Goal: Task Accomplishment & Management: Manage account settings

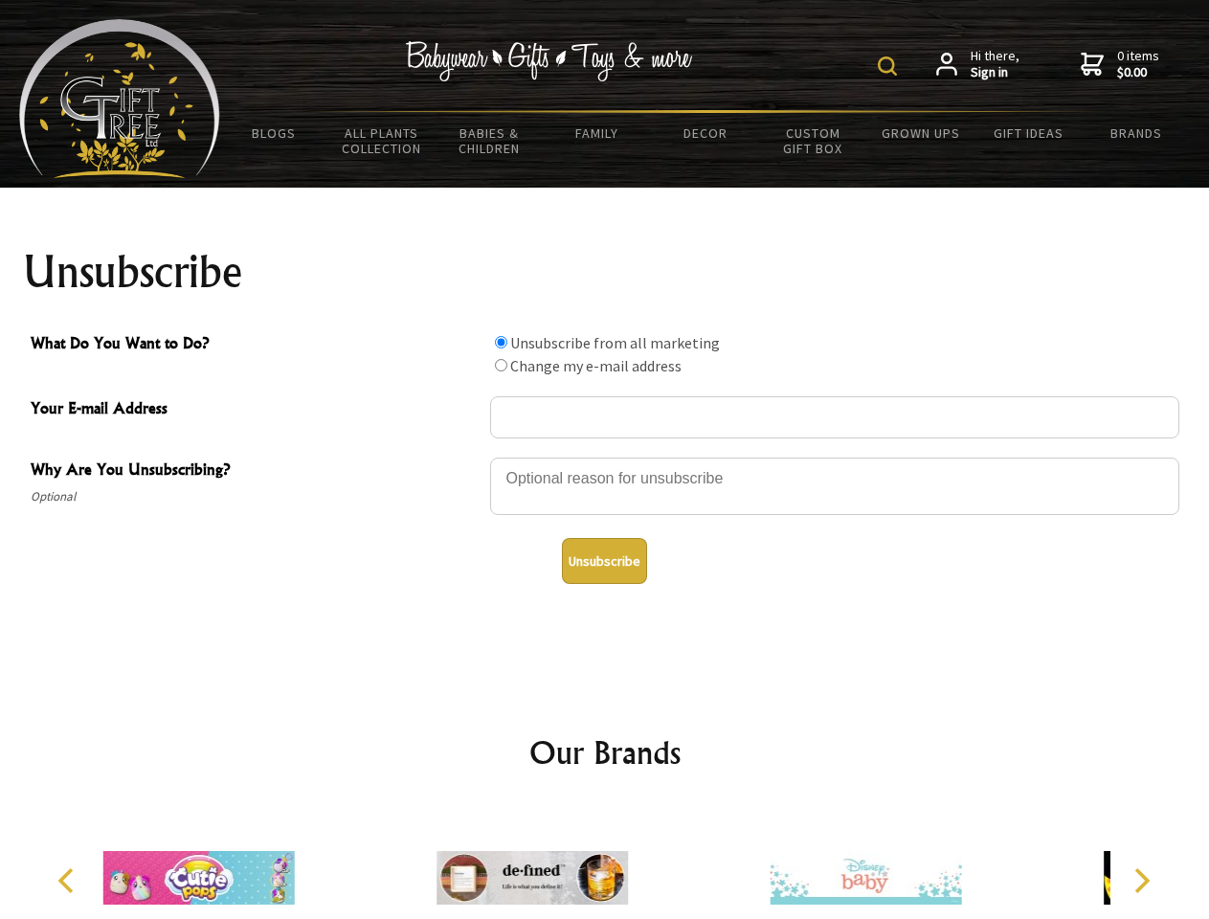
click at [891, 66] on img at bounding box center [887, 65] width 19 height 19
click at [605, 457] on div at bounding box center [834, 489] width 689 height 67
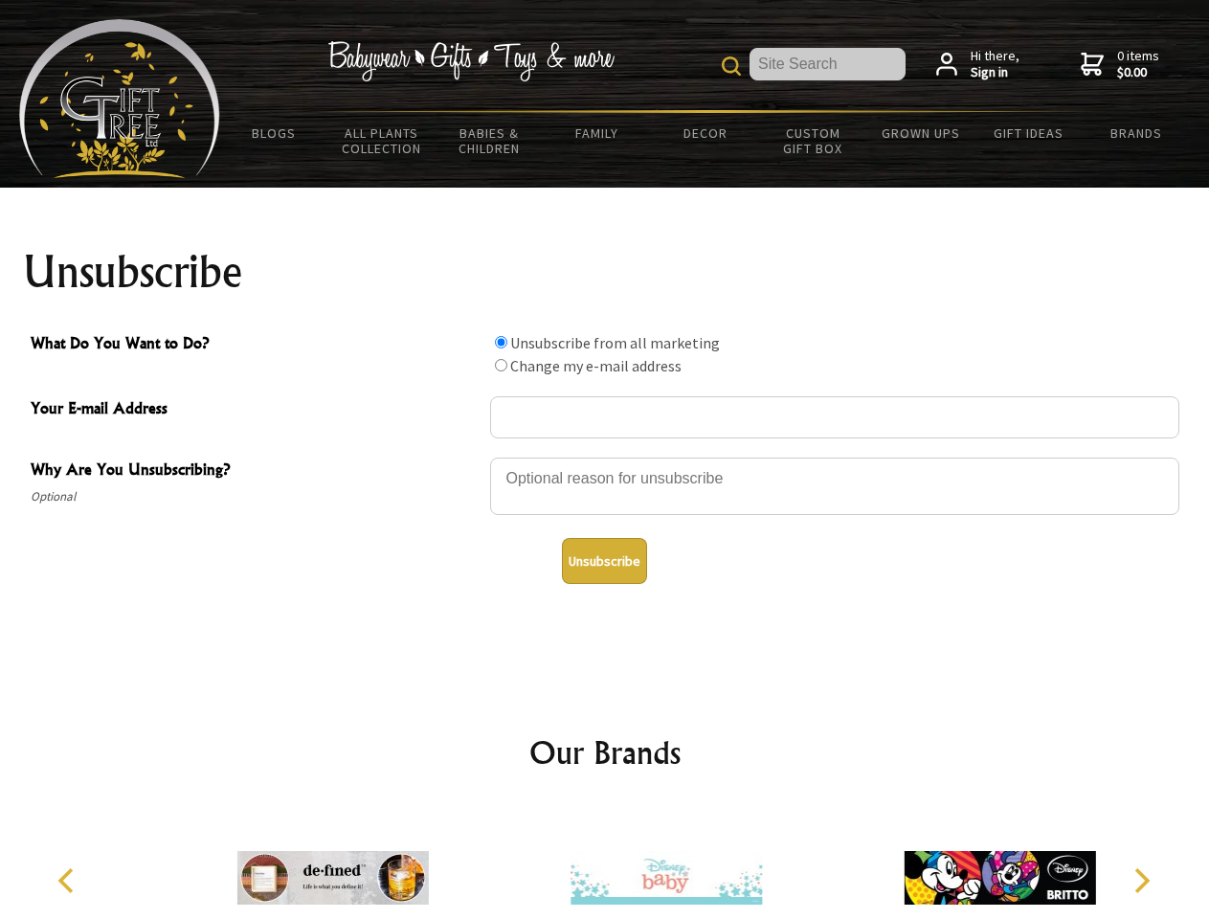
click at [501, 342] on input "What Do You Want to Do?" at bounding box center [501, 342] width 12 height 12
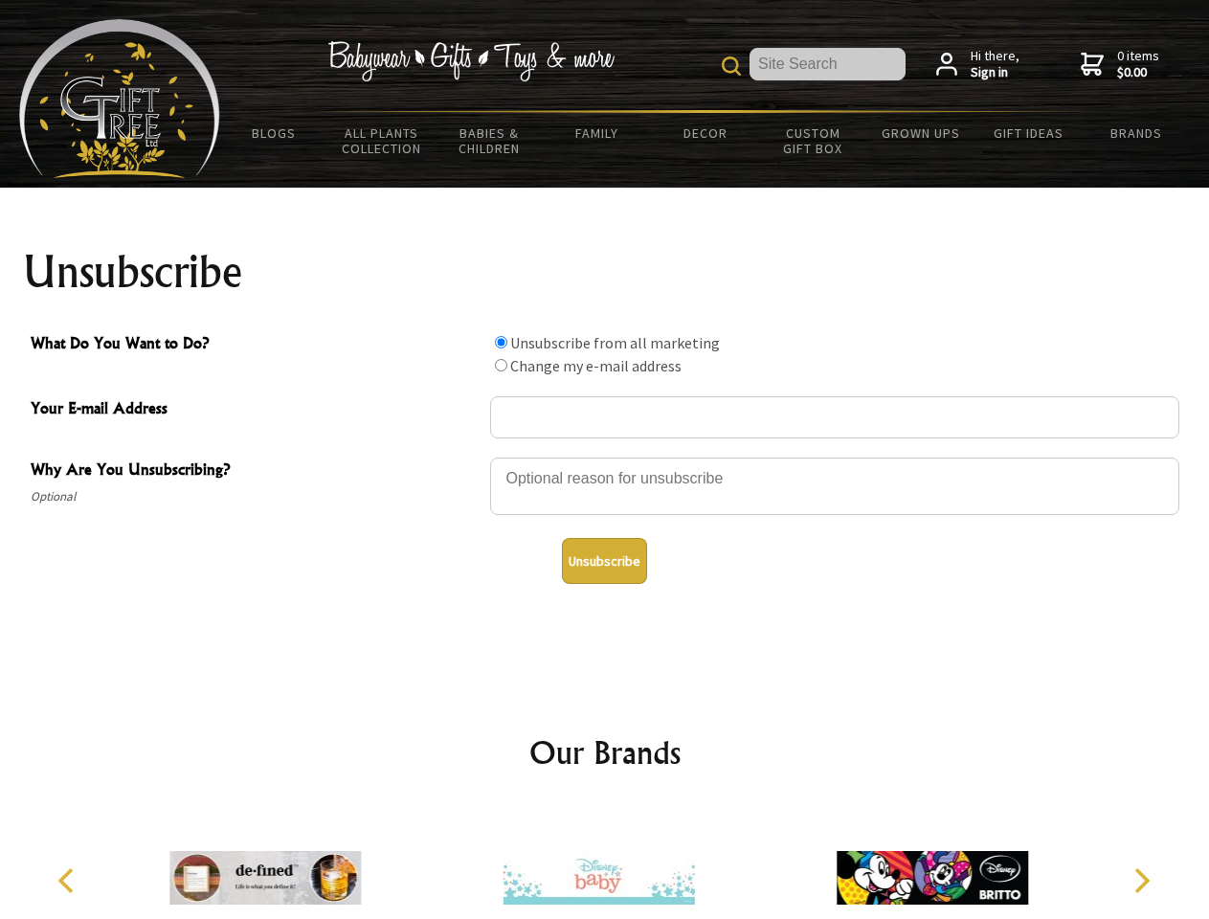
click at [501, 365] on input "What Do You Want to Do?" at bounding box center [501, 365] width 12 height 12
radio input "true"
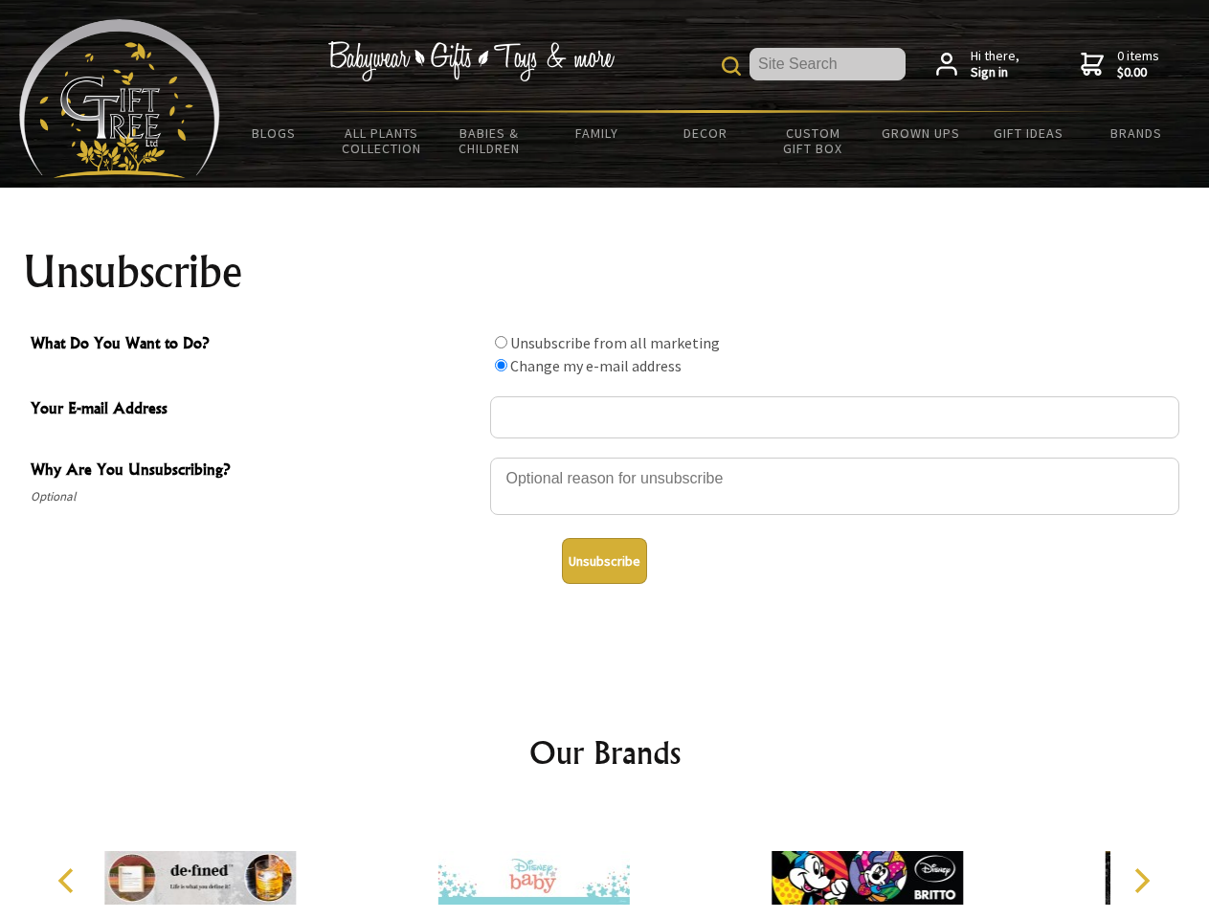
click at [604, 561] on button "Unsubscribe" at bounding box center [604, 561] width 85 height 46
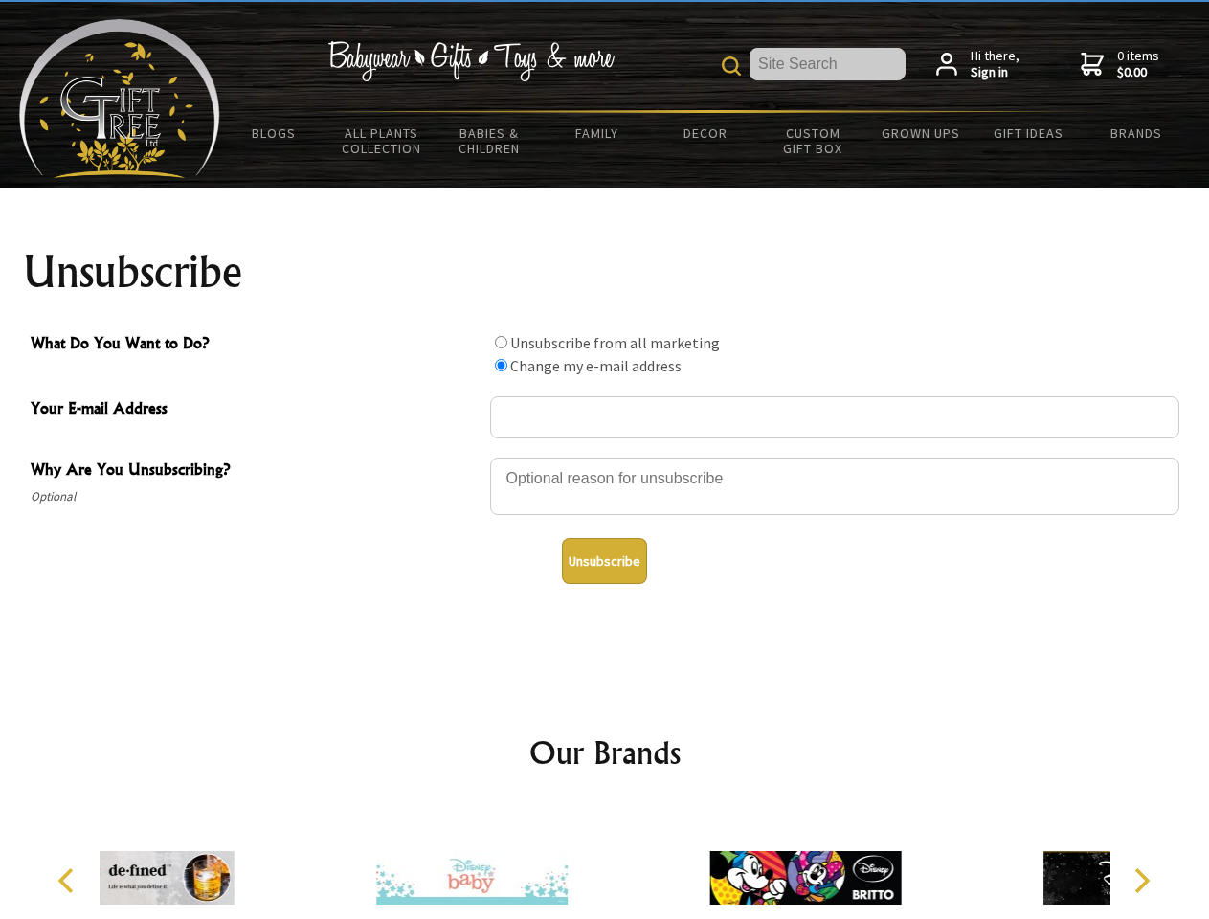
click at [69, 881] on icon "Previous" at bounding box center [68, 881] width 25 height 25
click at [1141, 881] on icon "Next" at bounding box center [1140, 881] width 25 height 25
